Goal: Information Seeking & Learning: Find contact information

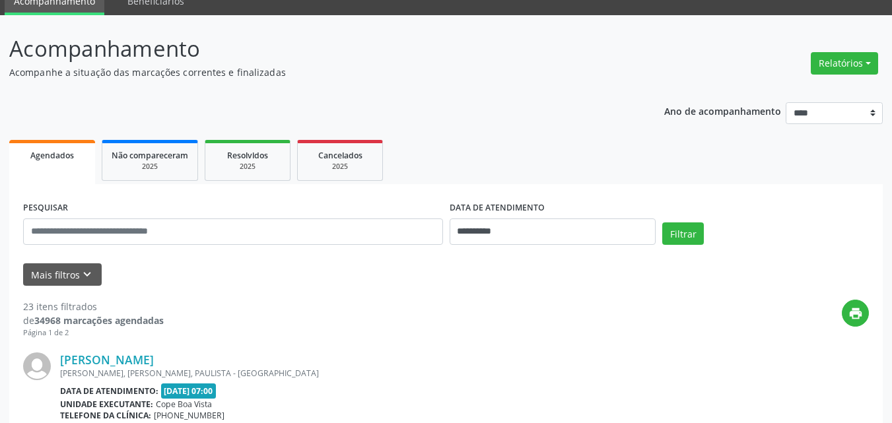
scroll to position [198, 0]
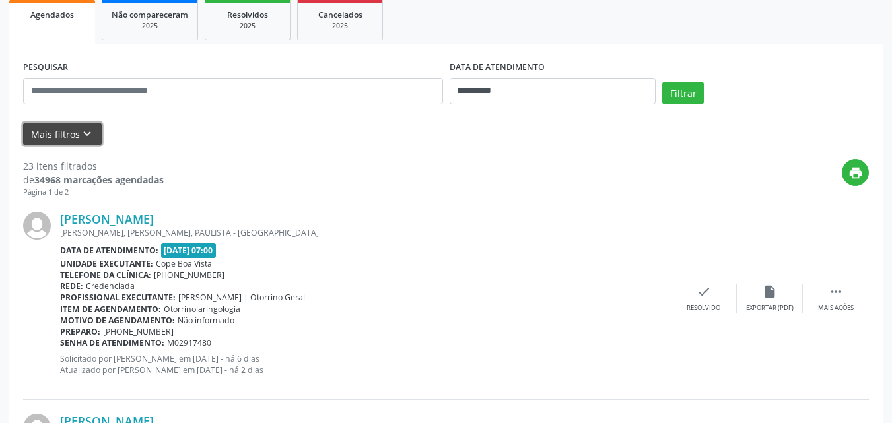
click at [87, 134] on icon "keyboard_arrow_down" at bounding box center [87, 134] width 15 height 15
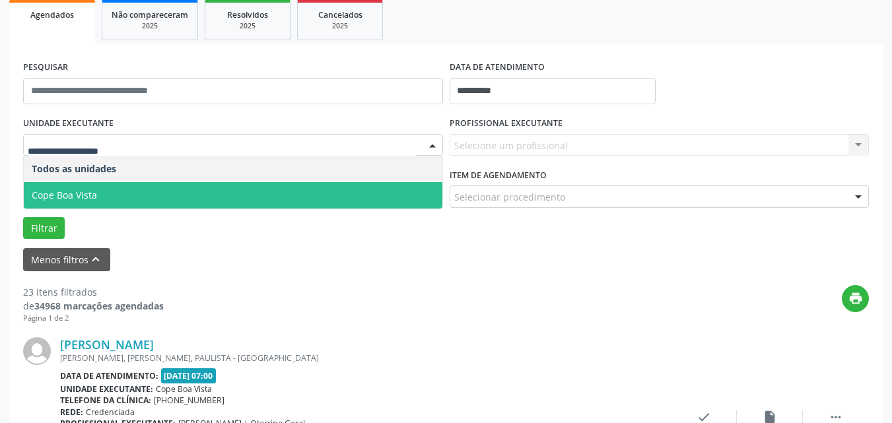
click at [98, 193] on span "Cope Boa Vista" at bounding box center [233, 195] width 418 height 26
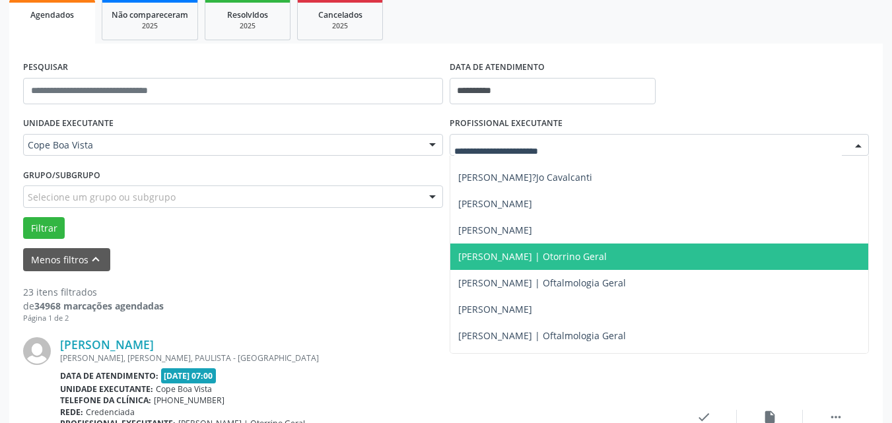
scroll to position [330, 0]
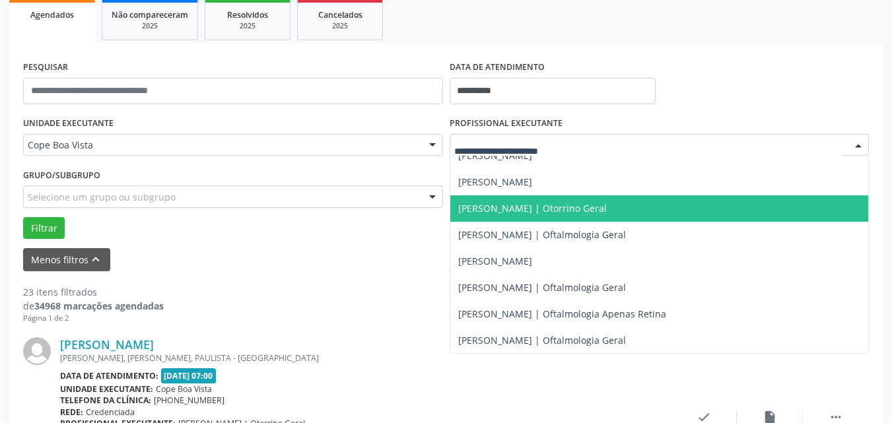
click at [583, 213] on span "[PERSON_NAME] | Otorrino Geral" at bounding box center [532, 208] width 149 height 13
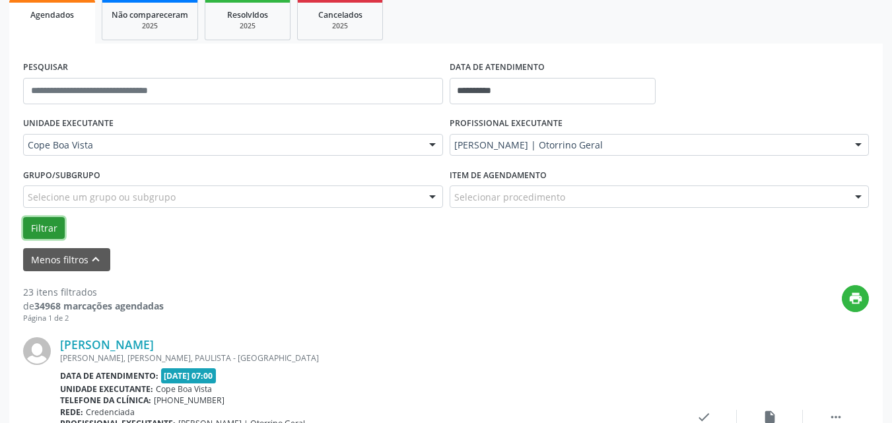
click at [48, 236] on button "Filtrar" at bounding box center [44, 228] width 42 height 22
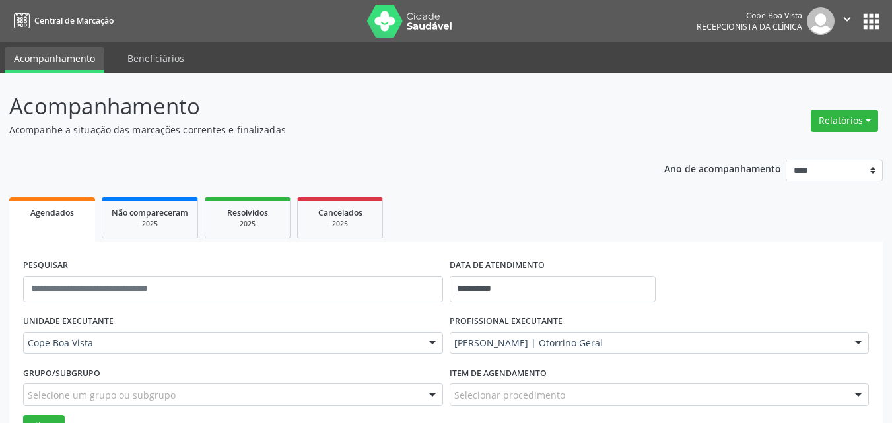
drag, startPoint x: 840, startPoint y: 130, endPoint x: 832, endPoint y: 134, distance: 8.3
click at [840, 130] on button "Relatórios" at bounding box center [844, 121] width 67 height 22
click at [799, 152] on link "Agendamentos" at bounding box center [808, 149] width 142 height 18
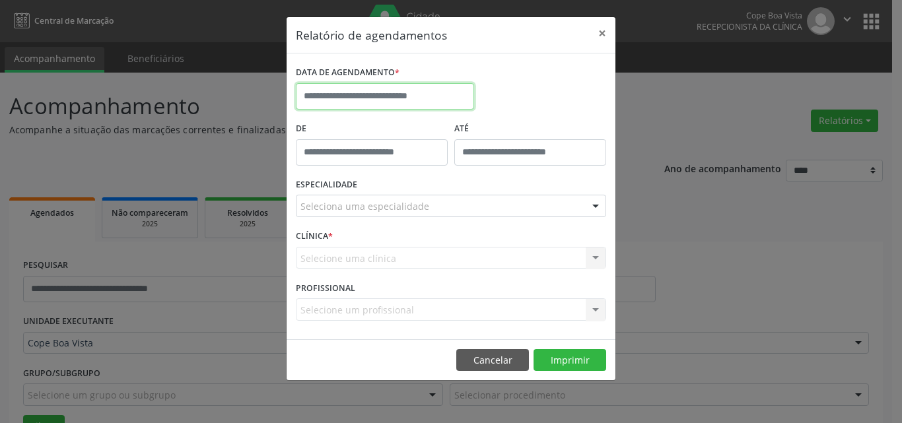
click at [430, 96] on input "text" at bounding box center [385, 96] width 178 height 26
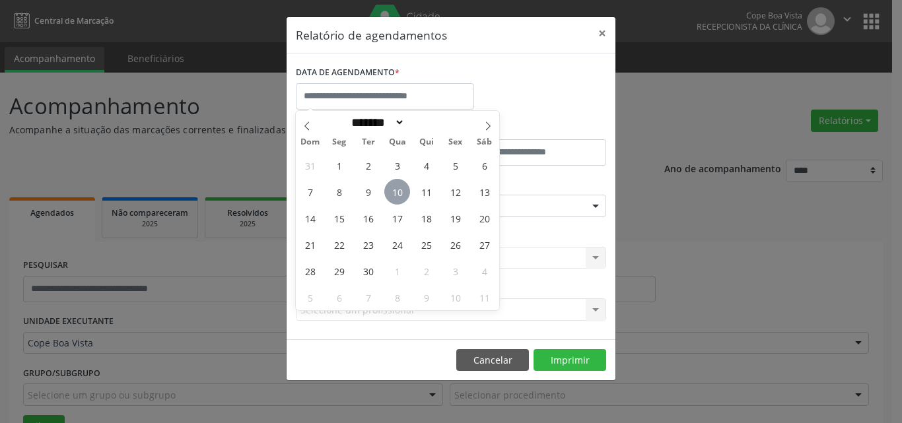
click at [398, 195] on span "10" at bounding box center [397, 192] width 26 height 26
type input "**********"
click at [393, 194] on span "10" at bounding box center [397, 192] width 26 height 26
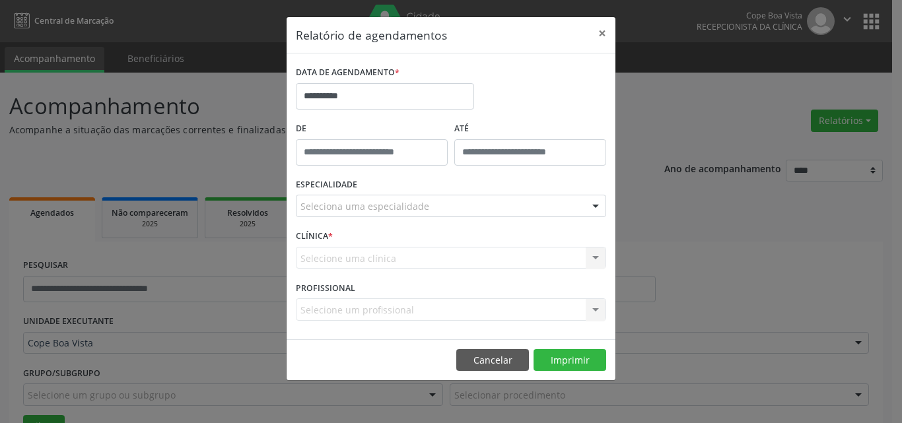
click at [392, 193] on div "ESPECIALIDADE Seleciona uma especialidade Todas as especialidades Alergologia A…" at bounding box center [450, 200] width 317 height 51
click at [390, 199] on div "ESPECIALIDADE Seleciona uma especialidade Todas as especialidades Alergologia A…" at bounding box center [450, 200] width 317 height 51
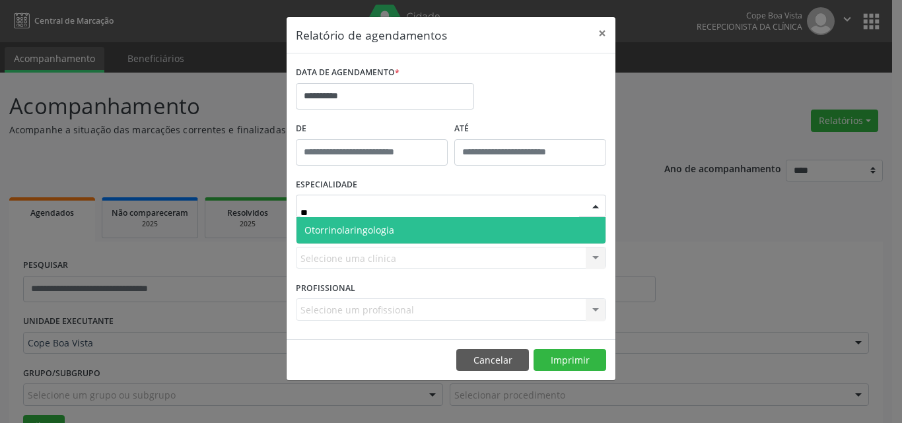
type input "***"
click at [374, 222] on span "Otorrinolaringologia" at bounding box center [450, 230] width 309 height 26
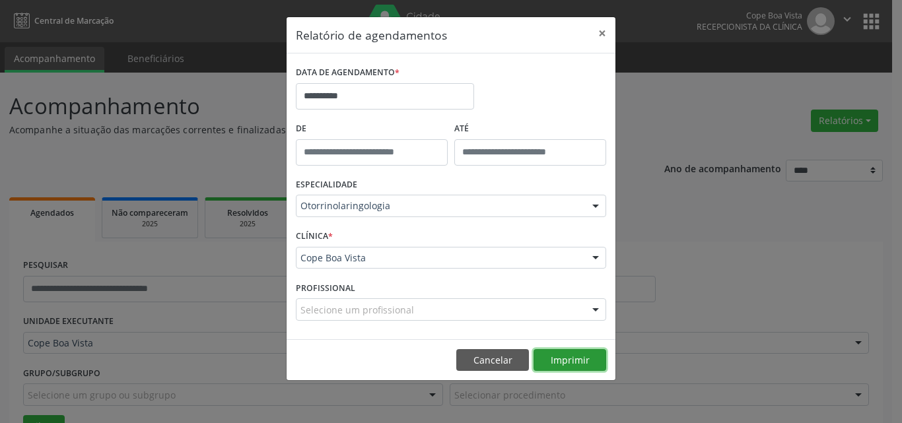
click at [566, 358] on button "Imprimir" at bounding box center [569, 360] width 73 height 22
click at [496, 364] on button "Cancelar" at bounding box center [492, 360] width 73 height 22
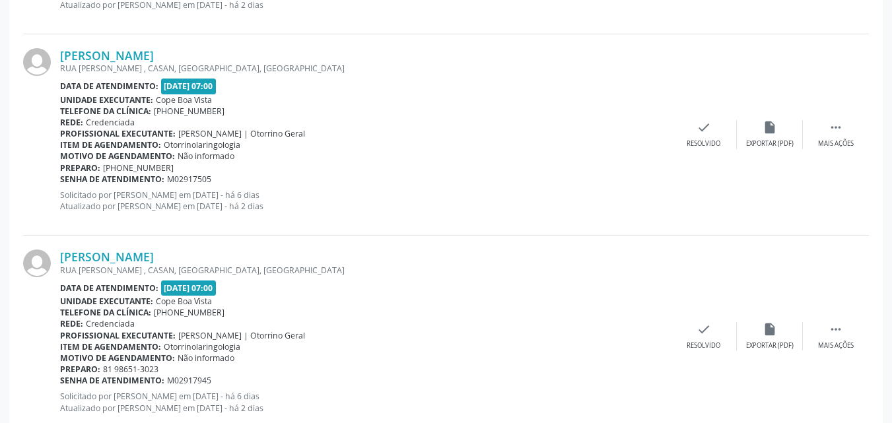
scroll to position [1716, 0]
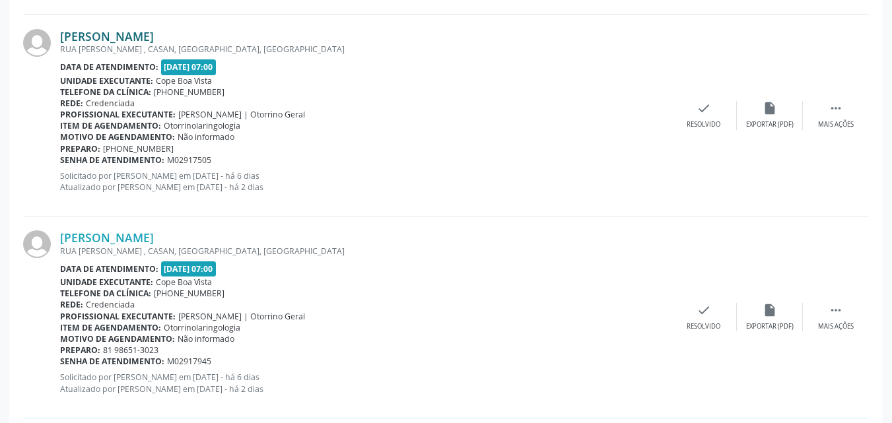
click at [140, 32] on link "[PERSON_NAME]" at bounding box center [107, 36] width 94 height 15
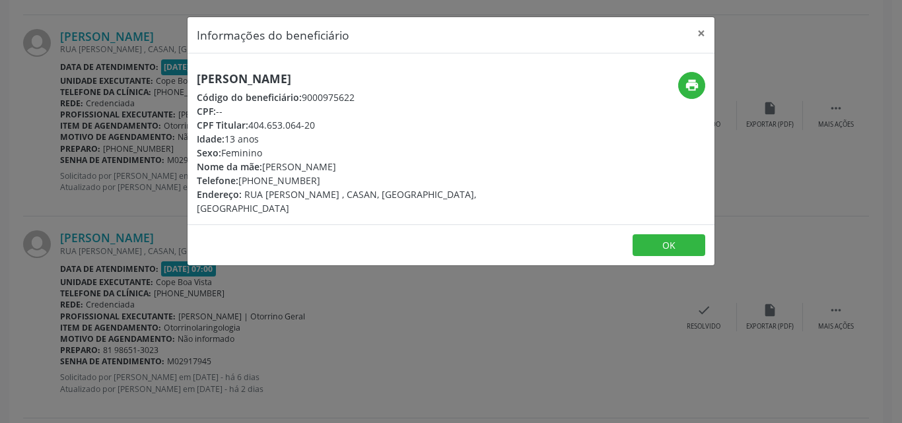
drag, startPoint x: 251, startPoint y: 126, endPoint x: 320, endPoint y: 126, distance: 68.6
click at [320, 126] on div "CPF Titular: 404.653.064-20" at bounding box center [363, 125] width 333 height 14
copy div "404.653.064-20"
click at [687, 234] on button "OK" at bounding box center [668, 245] width 73 height 22
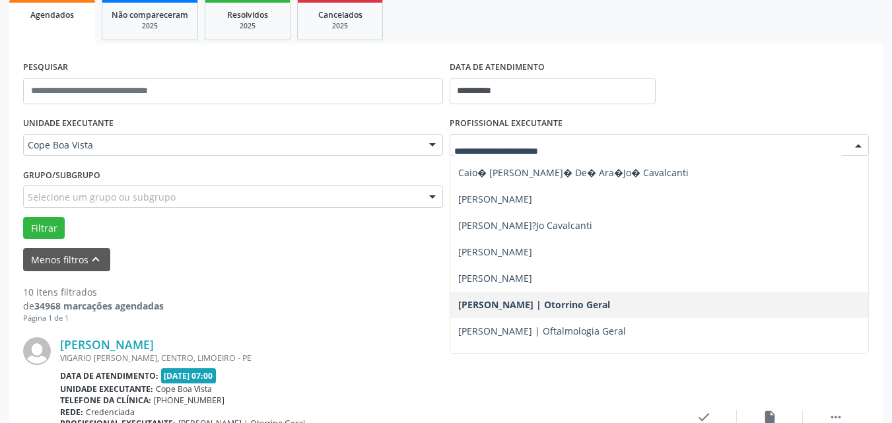
scroll to position [0, 0]
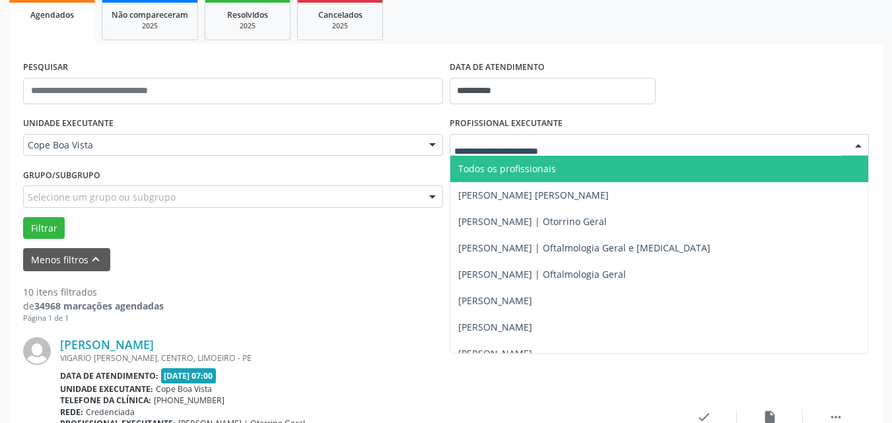
click at [514, 179] on span "Todos os profissionais" at bounding box center [659, 169] width 418 height 26
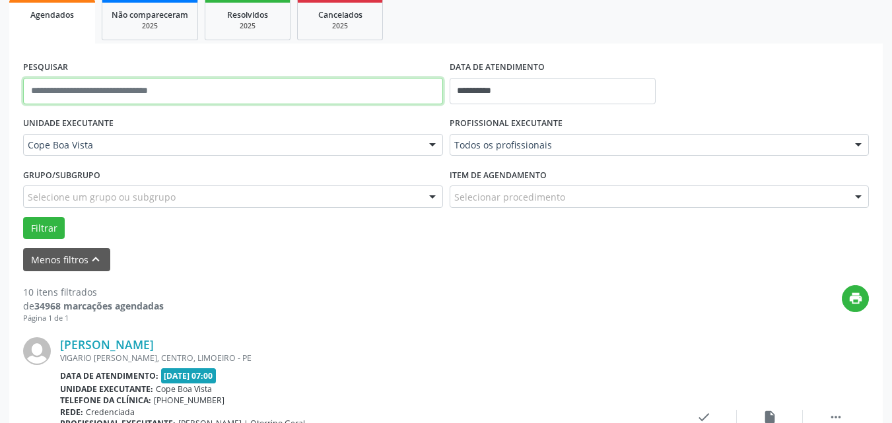
click at [118, 86] on input "text" at bounding box center [233, 91] width 420 height 26
type input "*********"
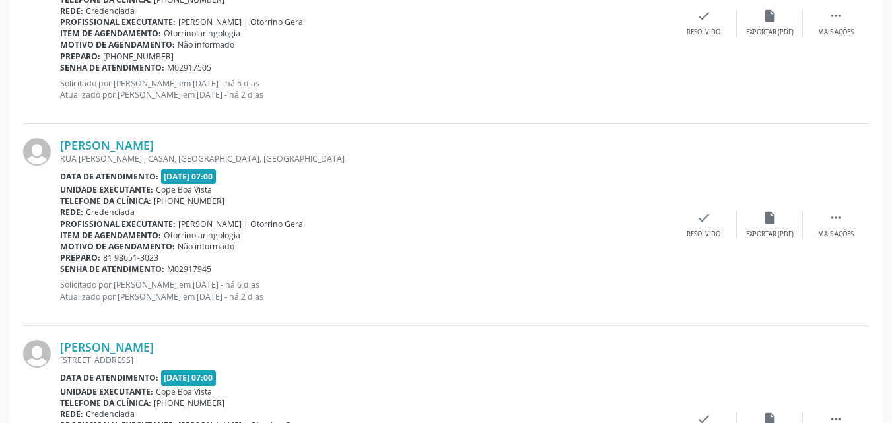
scroll to position [1807, 0]
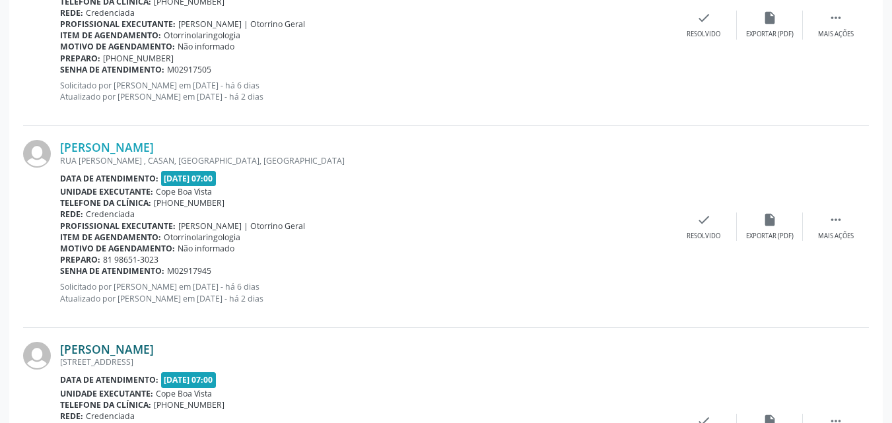
click at [129, 347] on link "[PERSON_NAME]" at bounding box center [107, 349] width 94 height 15
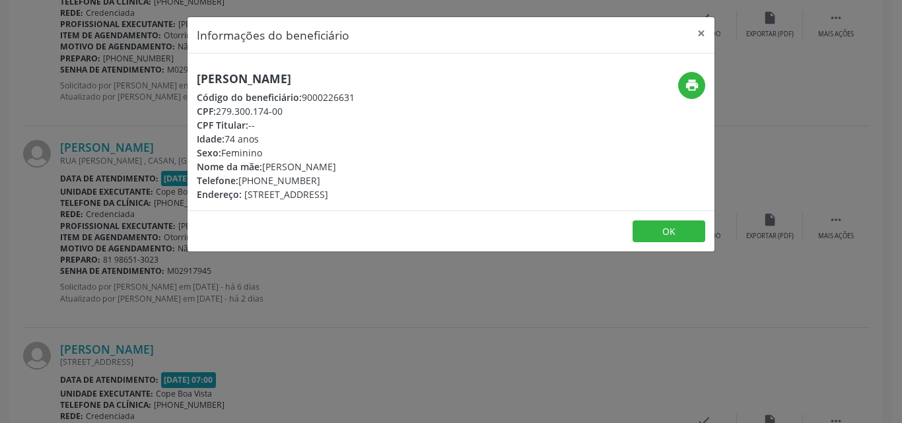
click at [263, 79] on h5 "[PERSON_NAME]" at bounding box center [276, 79] width 158 height 14
copy div "[PERSON_NAME]"
drag, startPoint x: 242, startPoint y: 182, endPoint x: 329, endPoint y: 180, distance: 86.5
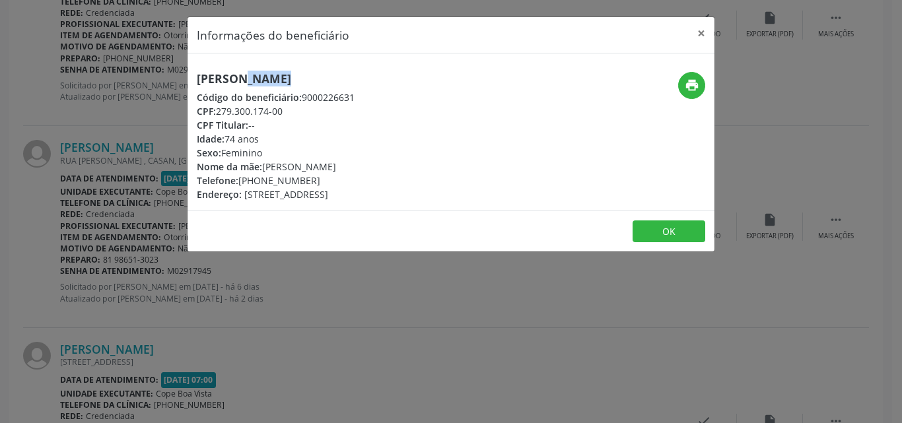
click at [329, 180] on div "Telefone: [PHONE_NUMBER]" at bounding box center [276, 181] width 158 height 14
copy div "81) 99505-7361"
click at [185, 281] on div "Informações do beneficiário × [PERSON_NAME] Código do beneficiário: 9000226631 …" at bounding box center [451, 211] width 902 height 423
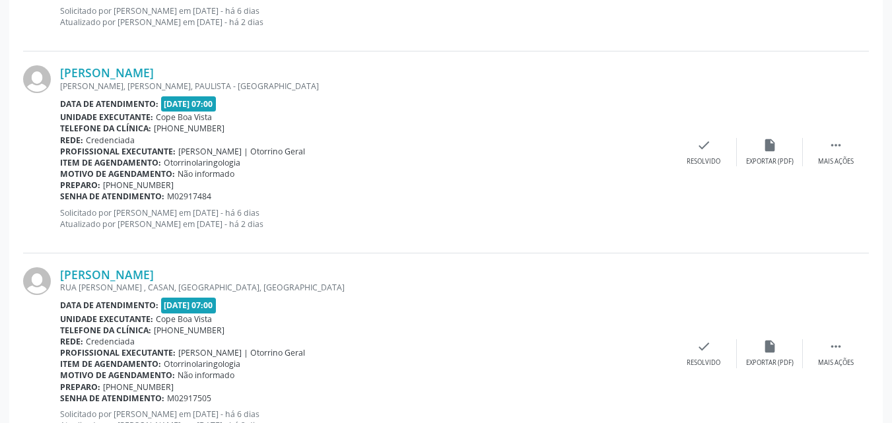
scroll to position [1476, 0]
click at [124, 282] on div "[PERSON_NAME] RUA [GEOGRAPHIC_DATA] , [GEOGRAPHIC_DATA], [GEOGRAPHIC_DATA], [GE…" at bounding box center [365, 355] width 611 height 173
click at [133, 277] on link "[PERSON_NAME]" at bounding box center [107, 276] width 94 height 15
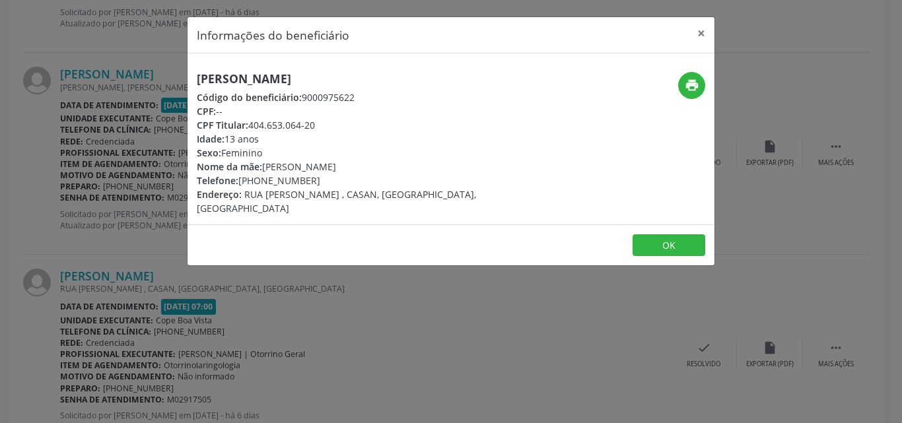
click at [302, 83] on h5 "[PERSON_NAME]" at bounding box center [363, 79] width 333 height 14
copy div "[PERSON_NAME]"
copy div "[PHONE_NUMBER]"
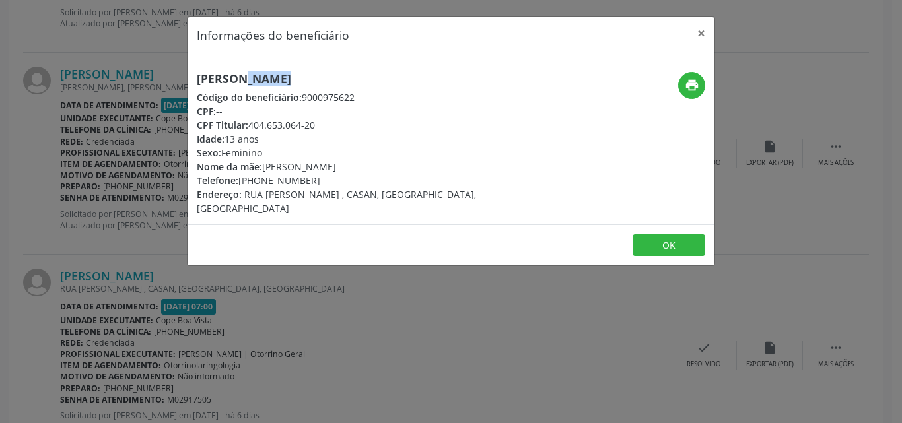
drag, startPoint x: 240, startPoint y: 182, endPoint x: 329, endPoint y: 176, distance: 88.7
click at [329, 176] on div "Telefone: [PHONE_NUMBER]" at bounding box center [363, 181] width 333 height 14
click at [660, 234] on button "OK" at bounding box center [668, 245] width 73 height 22
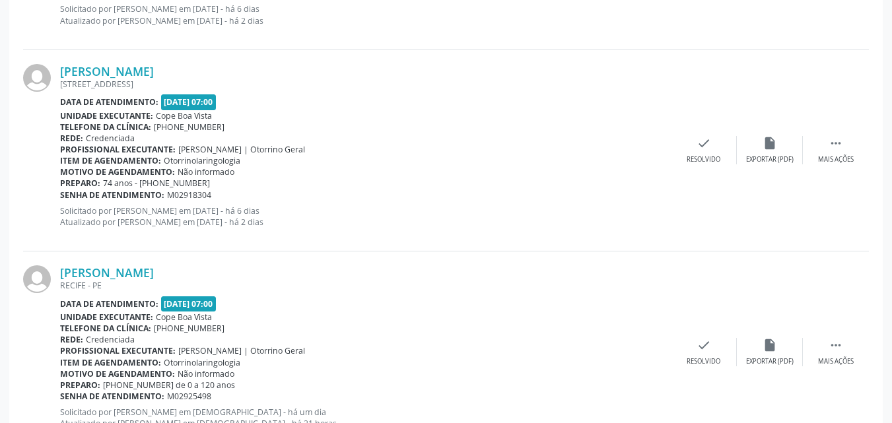
scroll to position [2137, 0]
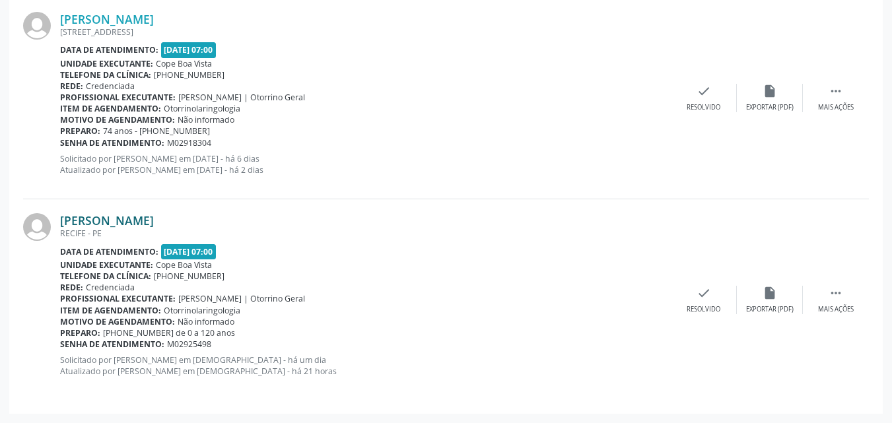
click at [135, 220] on link "[PERSON_NAME]" at bounding box center [107, 220] width 94 height 15
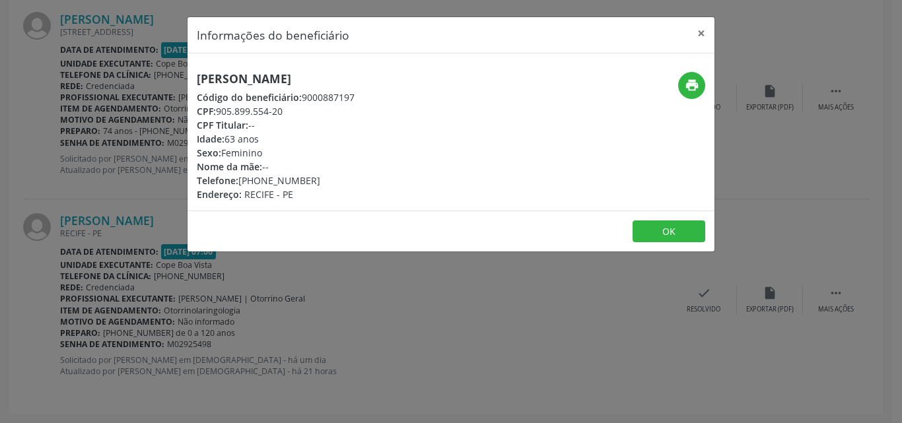
click at [268, 82] on h5 "[PERSON_NAME]" at bounding box center [276, 79] width 158 height 14
copy div "[PERSON_NAME]"
copy div "81) 99116-5953"
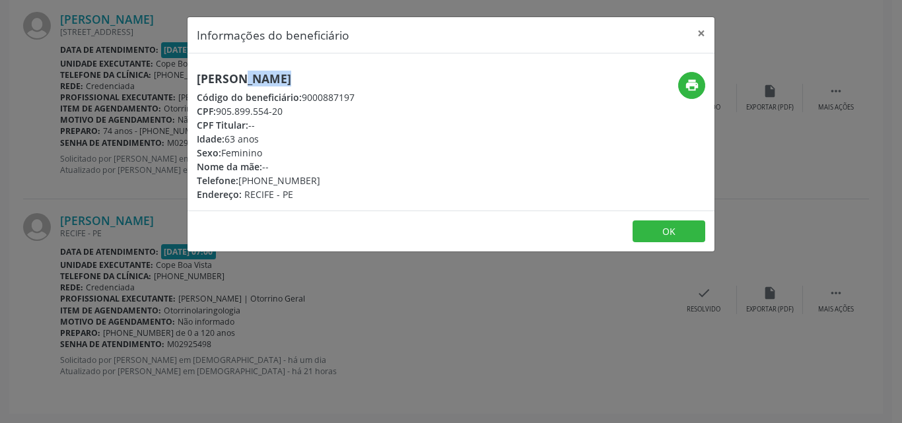
drag, startPoint x: 244, startPoint y: 182, endPoint x: 312, endPoint y: 179, distance: 68.0
click at [312, 180] on div "Telefone: [PHONE_NUMBER]" at bounding box center [276, 181] width 158 height 14
click at [699, 88] on button "print" at bounding box center [691, 85] width 27 height 27
click at [260, 260] on div "Informações do beneficiário × [PERSON_NAME] Código do beneficiário: 9000887197 …" at bounding box center [451, 211] width 902 height 423
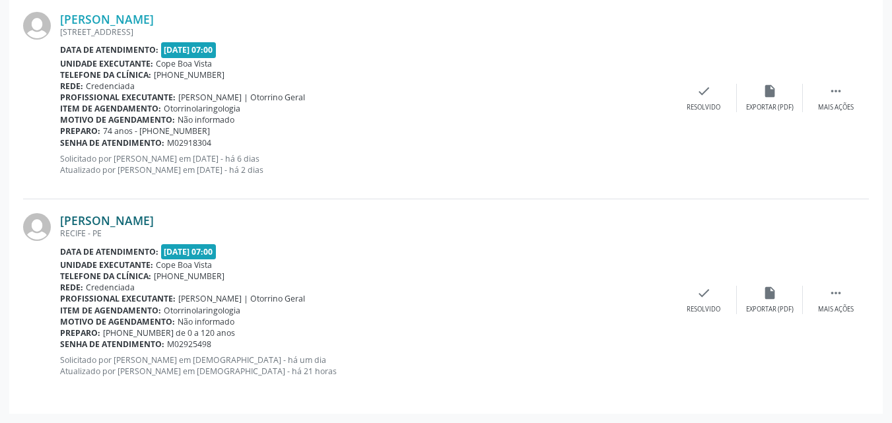
click at [124, 216] on link "[PERSON_NAME]" at bounding box center [107, 220] width 94 height 15
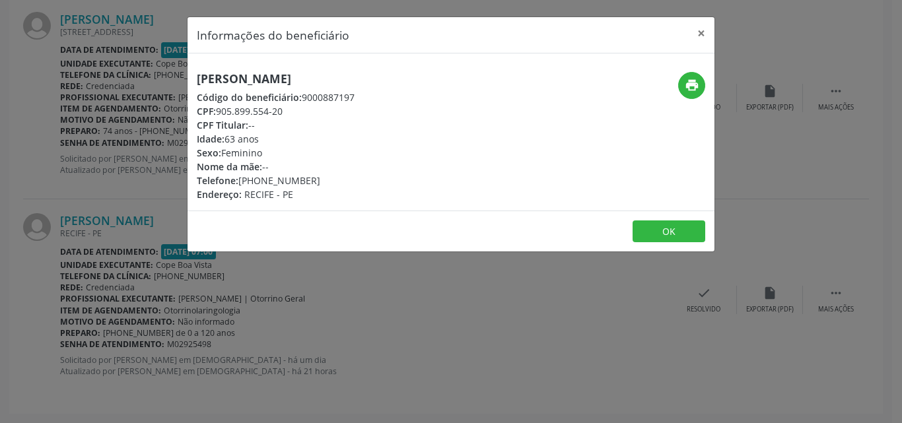
click at [148, 240] on div "Informações do beneficiário × [PERSON_NAME] Código do beneficiário: 9000887197 …" at bounding box center [451, 211] width 902 height 423
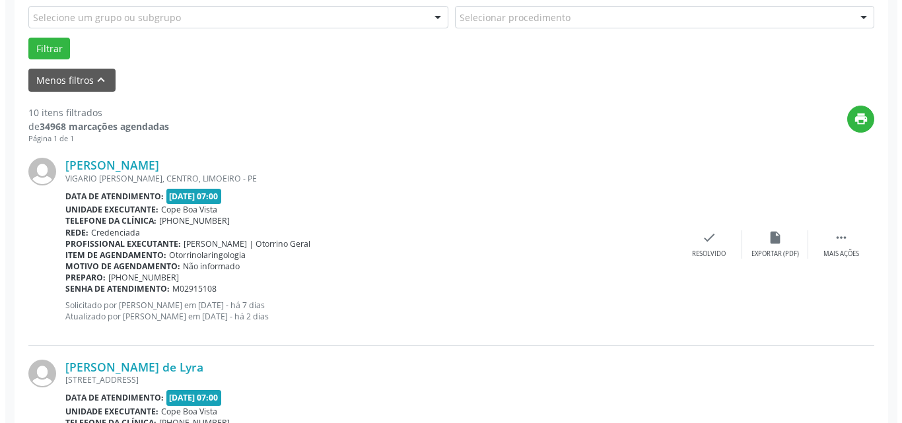
scroll to position [354, 0]
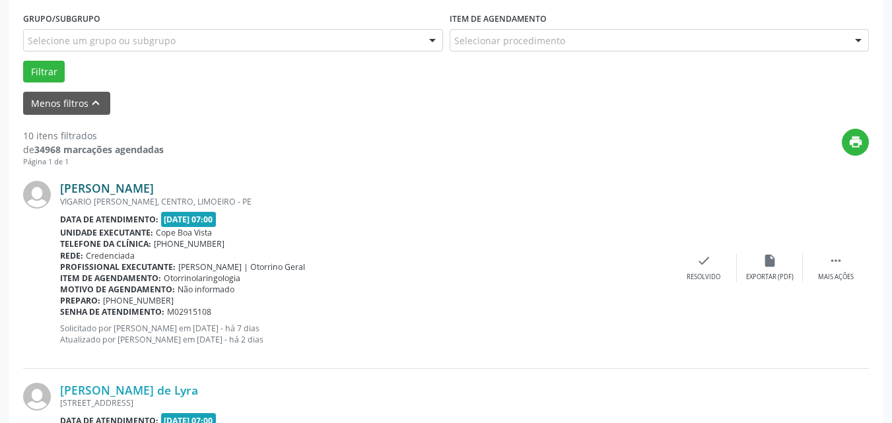
click at [154, 187] on link "[PERSON_NAME]" at bounding box center [107, 188] width 94 height 15
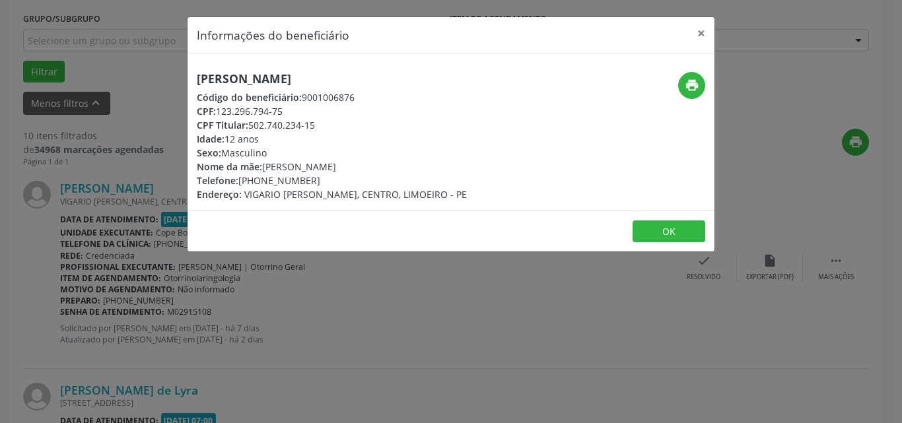
click at [265, 76] on h5 "[PERSON_NAME]" at bounding box center [332, 79] width 270 height 14
copy div "[PERSON_NAME]"
click at [694, 232] on button "OK" at bounding box center [668, 231] width 73 height 22
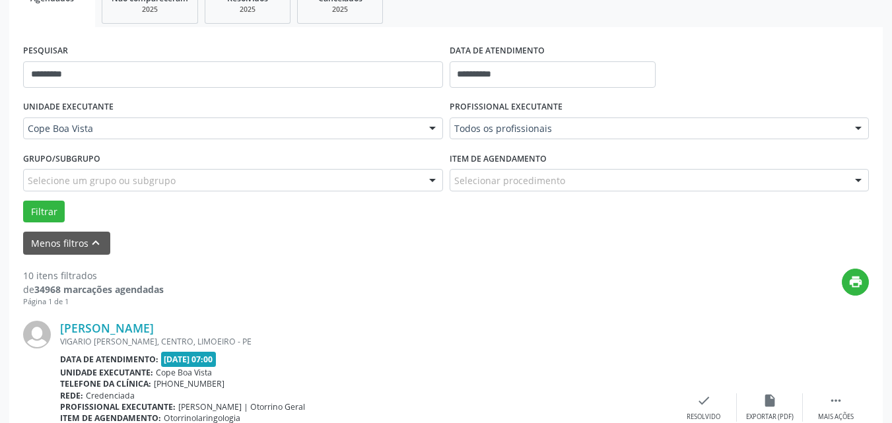
scroll to position [0, 0]
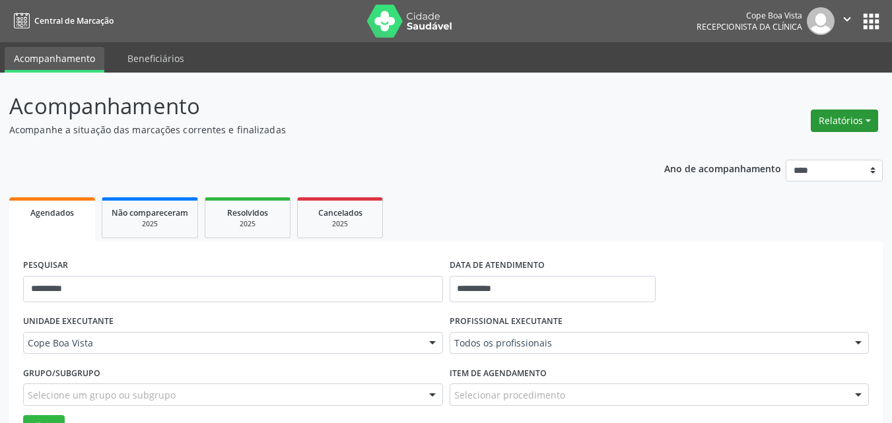
drag, startPoint x: 845, startPoint y: 114, endPoint x: 835, endPoint y: 127, distance: 17.0
click at [846, 116] on button "Relatórios" at bounding box center [844, 121] width 67 height 22
click at [783, 153] on link "Agendamentos" at bounding box center [808, 149] width 142 height 18
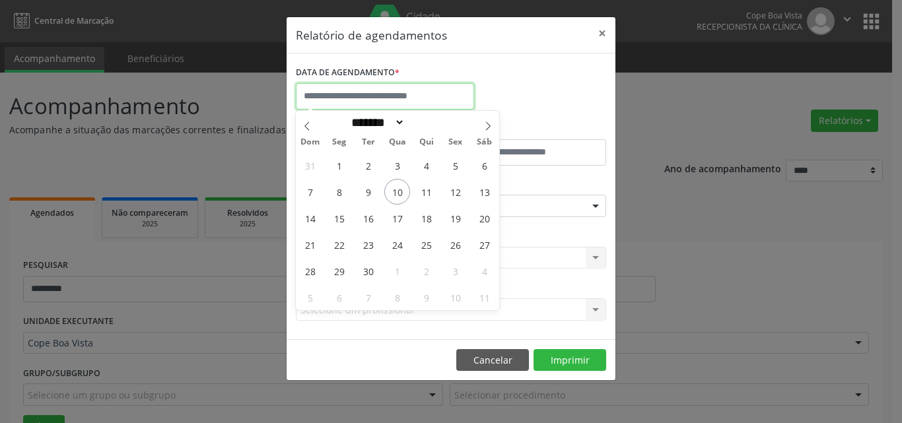
click at [392, 104] on input "text" at bounding box center [385, 96] width 178 height 26
click at [401, 188] on span "10" at bounding box center [397, 192] width 26 height 26
type input "**********"
click at [401, 188] on span "10" at bounding box center [397, 192] width 26 height 26
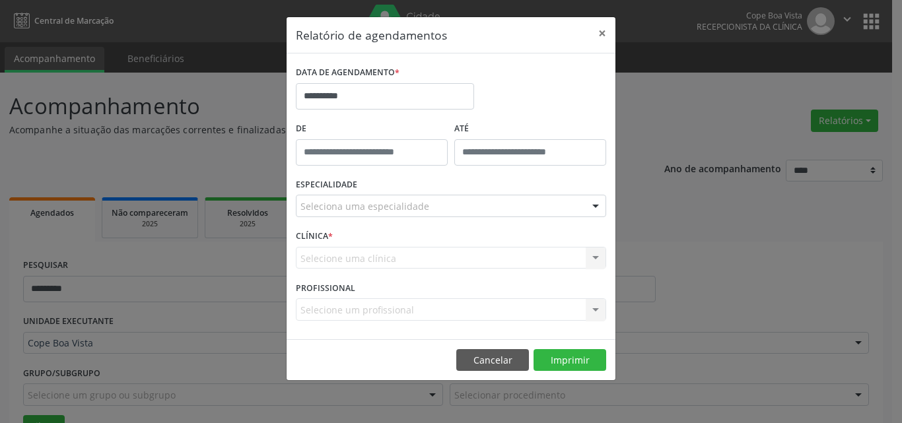
click at [447, 204] on div "Seleciona uma especialidade" at bounding box center [451, 206] width 310 height 22
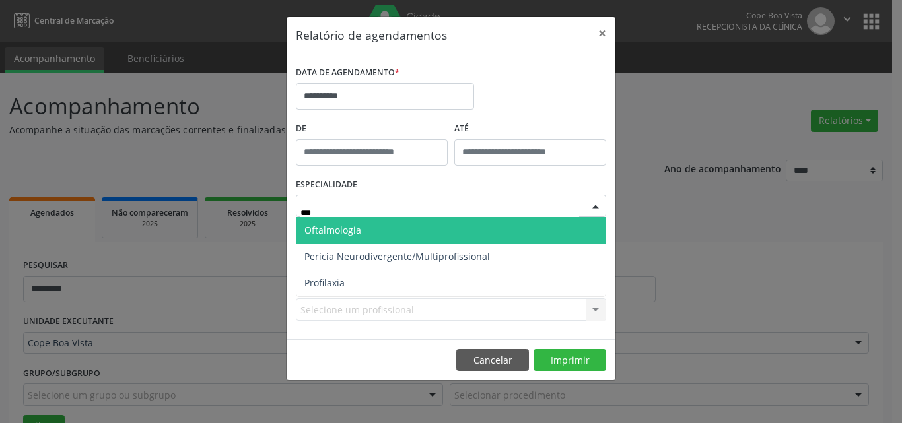
type input "****"
click at [394, 231] on span "Oftalmologia" at bounding box center [450, 230] width 309 height 26
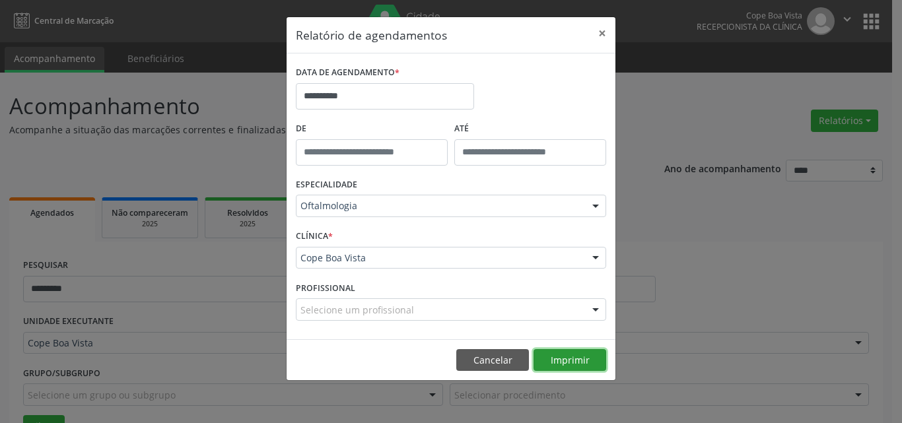
click at [564, 357] on button "Imprimir" at bounding box center [569, 360] width 73 height 22
click at [495, 358] on button "Cancelar" at bounding box center [492, 360] width 73 height 22
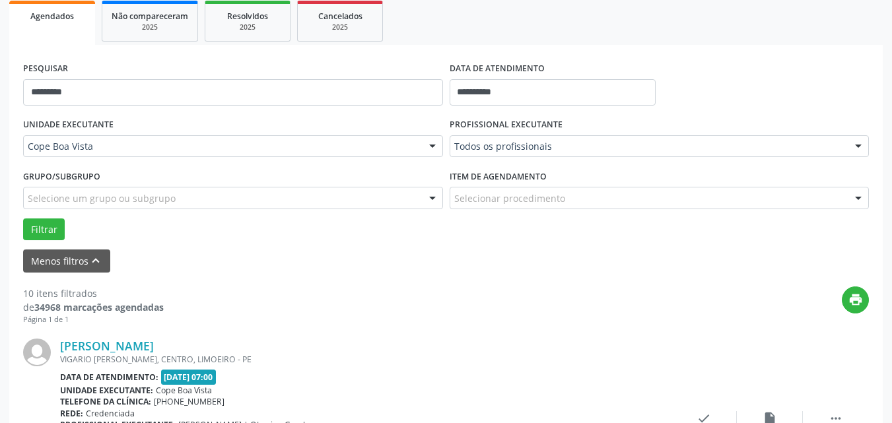
scroll to position [198, 0]
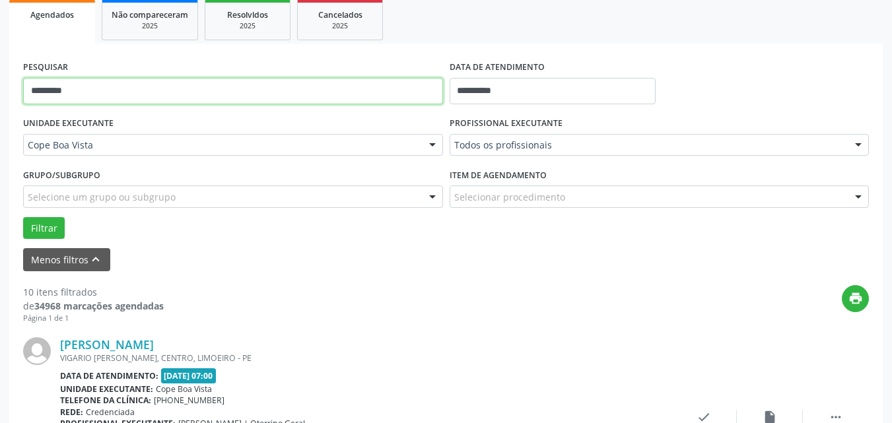
click at [154, 95] on input "*********" at bounding box center [233, 91] width 420 height 26
click at [154, 94] on input "*********" at bounding box center [233, 91] width 420 height 26
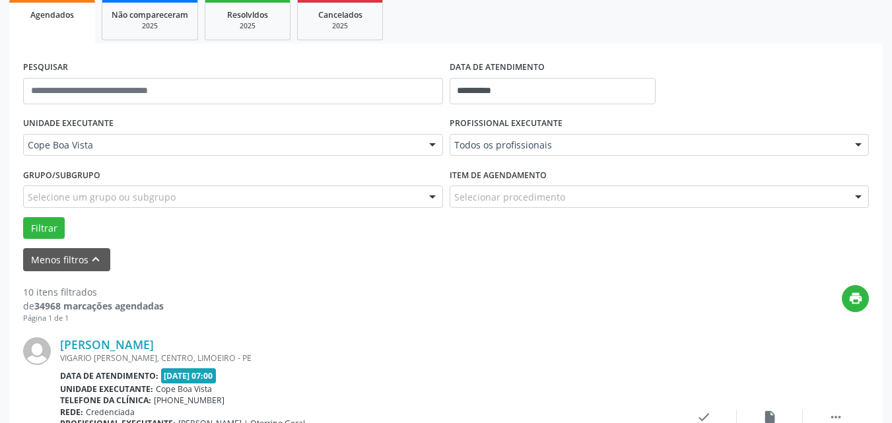
click at [95, 240] on form "**********" at bounding box center [446, 164] width 846 height 214
click at [53, 229] on button "Filtrar" at bounding box center [44, 228] width 42 height 22
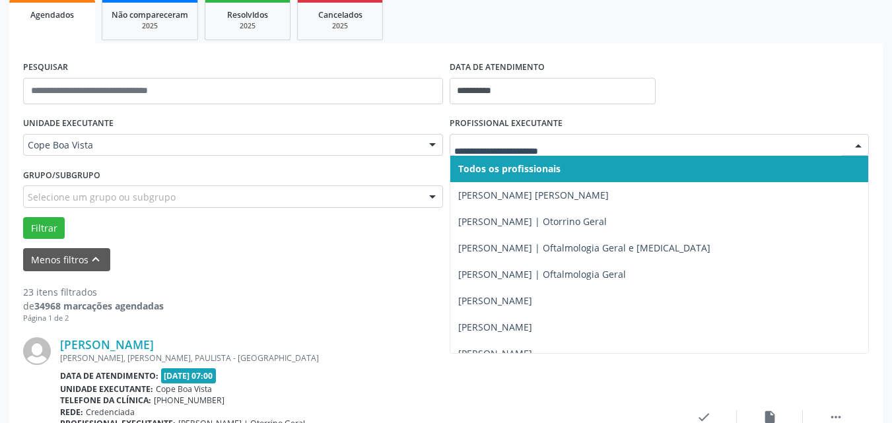
drag, startPoint x: 479, startPoint y: 143, endPoint x: 484, endPoint y: 147, distance: 7.1
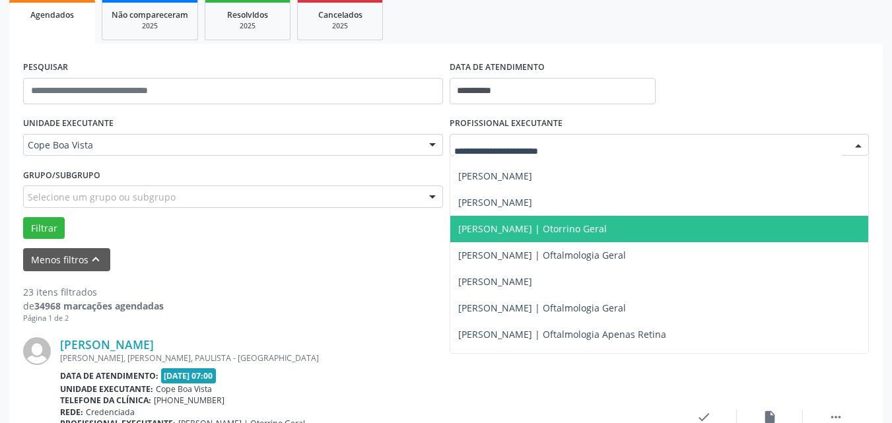
scroll to position [330, 0]
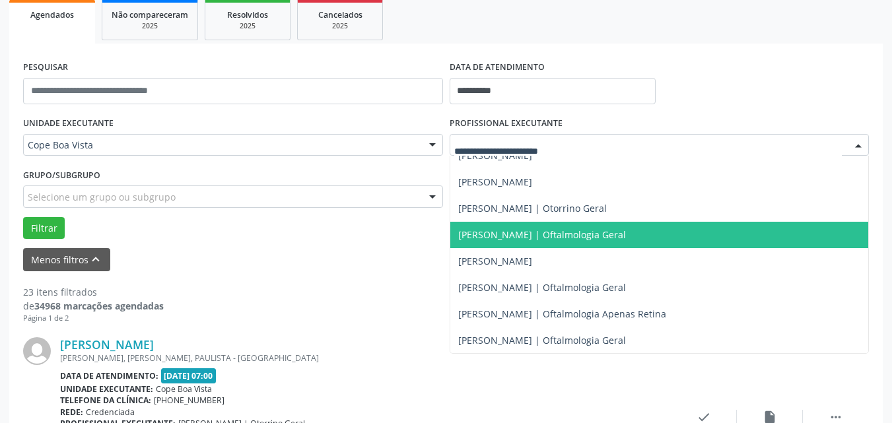
click at [517, 238] on span "[PERSON_NAME] | Oftalmologia Geral" at bounding box center [542, 234] width 168 height 13
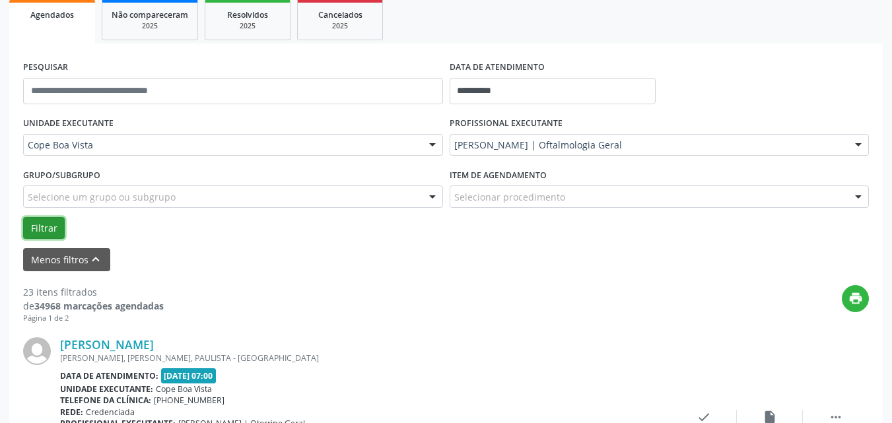
click at [37, 232] on button "Filtrar" at bounding box center [44, 228] width 42 height 22
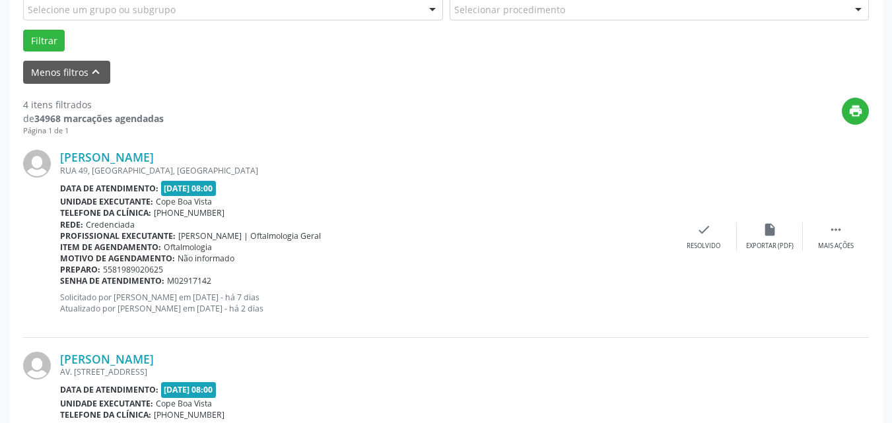
scroll to position [462, 0]
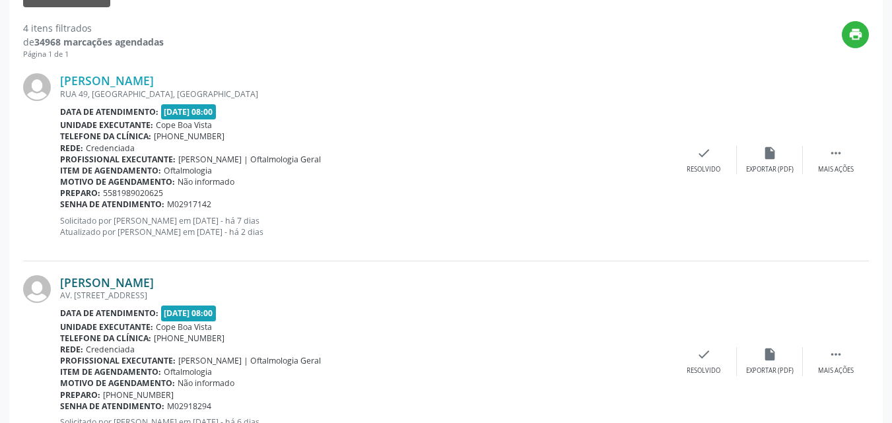
click at [103, 281] on link "[PERSON_NAME]" at bounding box center [107, 282] width 94 height 15
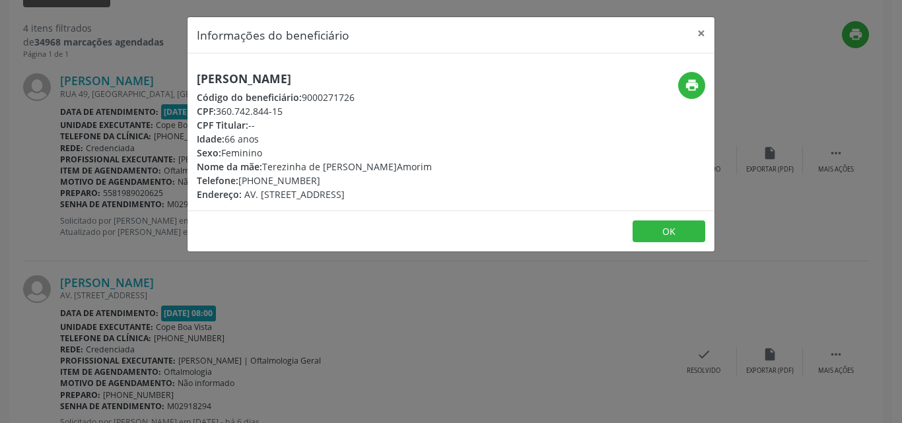
click at [286, 78] on h5 "[PERSON_NAME]" at bounding box center [314, 79] width 235 height 14
copy div "[PERSON_NAME]"
copy div "sus R.Amorim Telefone: ("
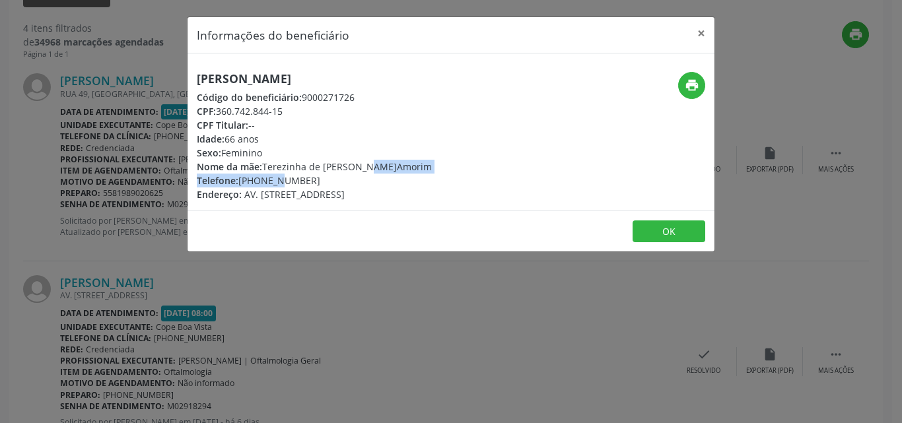
drag, startPoint x: 253, startPoint y: 182, endPoint x: 329, endPoint y: 172, distance: 76.5
click at [329, 172] on div "[PERSON_NAME] Código do beneficiário: 9000271726 CPF: 360.742.844-15 CPF Titula…" at bounding box center [314, 136] width 235 height 129
drag, startPoint x: 314, startPoint y: 178, endPoint x: 244, endPoint y: 186, distance: 71.1
click at [244, 186] on div "Telefone: [PHONE_NUMBER]" at bounding box center [314, 181] width 235 height 14
click at [672, 237] on button "OK" at bounding box center [668, 231] width 73 height 22
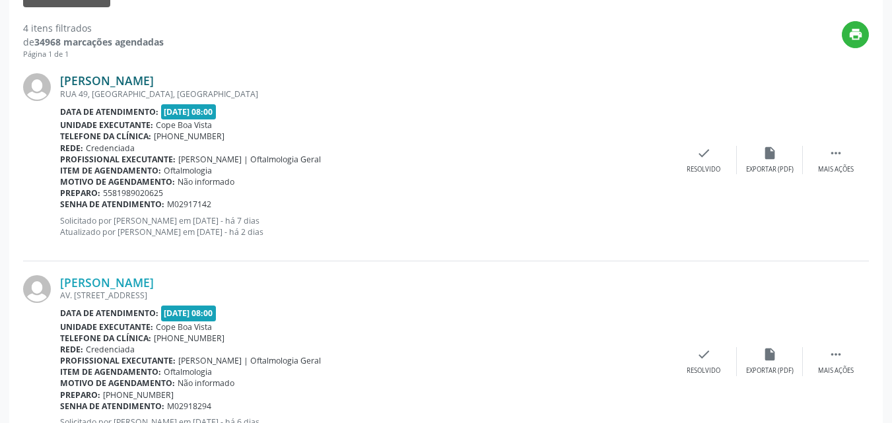
click at [142, 79] on link "[PERSON_NAME]" at bounding box center [107, 80] width 94 height 15
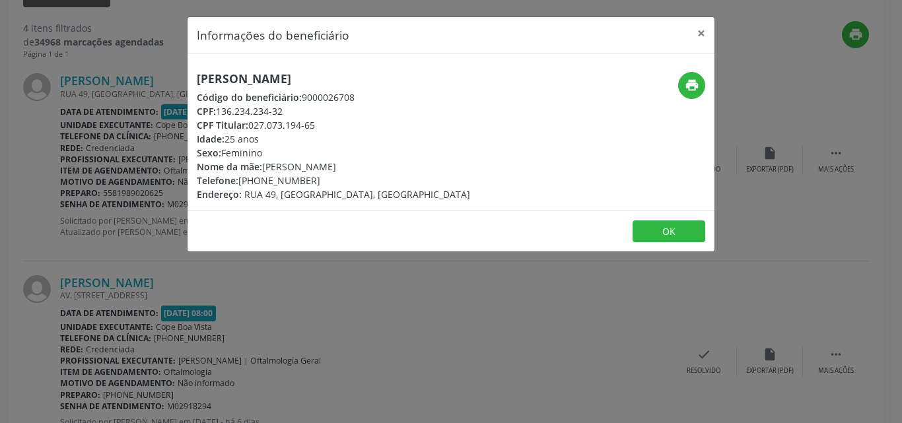
drag, startPoint x: 217, startPoint y: 114, endPoint x: 285, endPoint y: 112, distance: 68.0
click at [285, 112] on div "CPF: 136.234.234-32" at bounding box center [333, 111] width 273 height 14
click at [668, 226] on button "OK" at bounding box center [668, 231] width 73 height 22
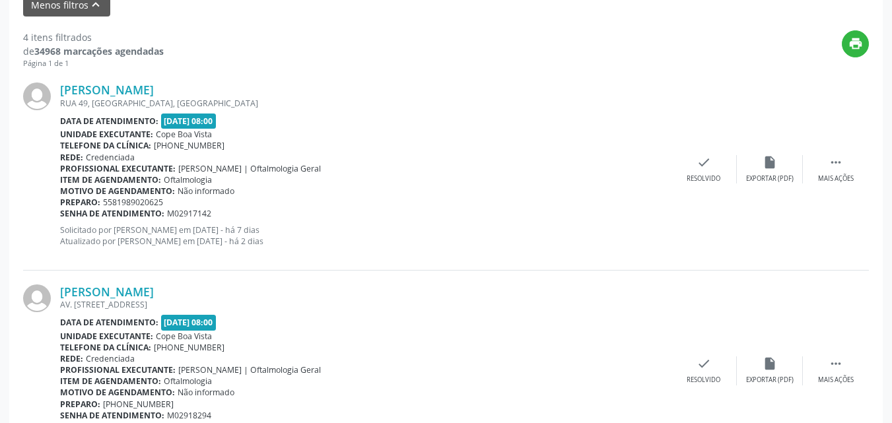
scroll to position [198, 0]
